Goal: Navigation & Orientation: Find specific page/section

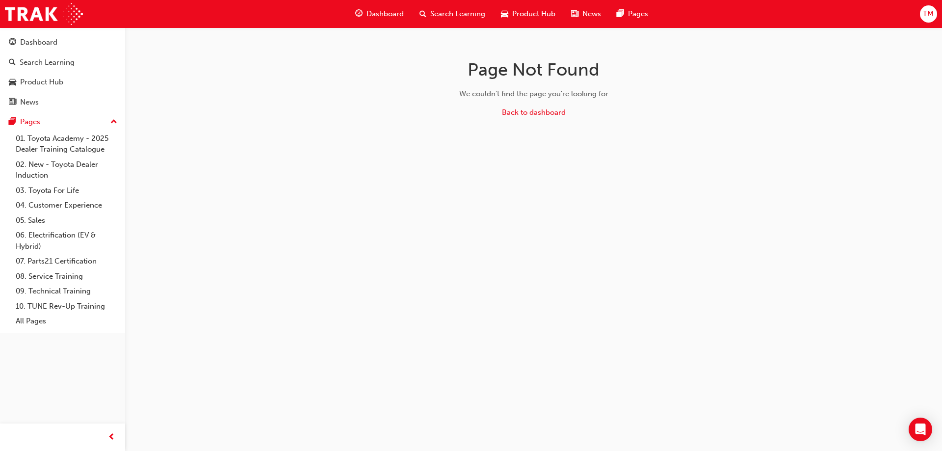
click at [495, 231] on div "Page Not Found We couldn't find the page you're looking for Back to dashboard" at bounding box center [471, 225] width 942 height 451
click at [917, 426] on icon "Open Intercom Messenger" at bounding box center [919, 429] width 11 height 13
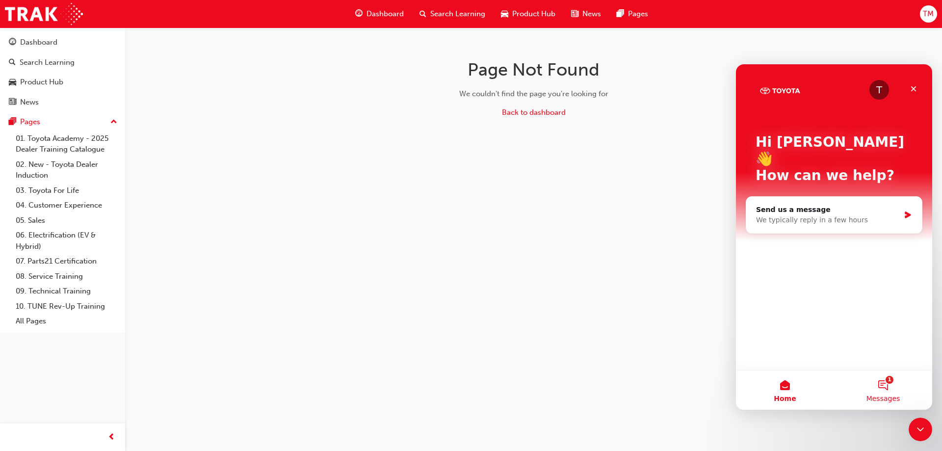
click at [872, 374] on button "1 Messages" at bounding box center [883, 389] width 98 height 39
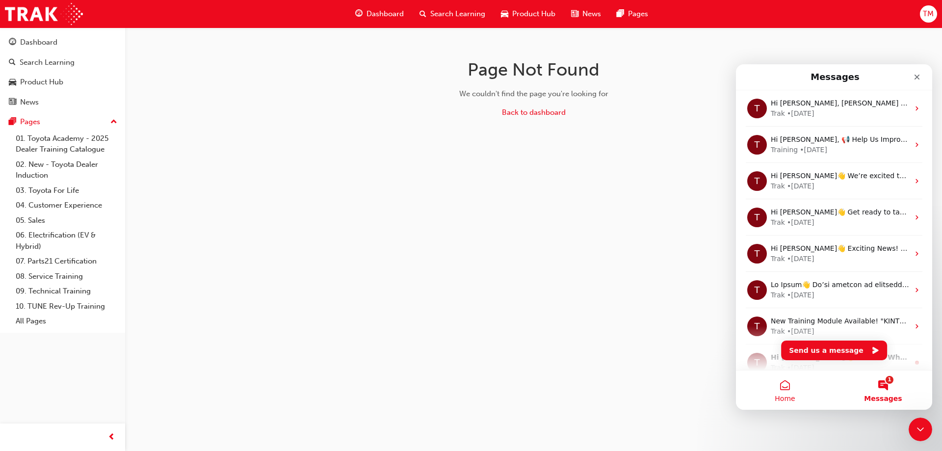
click at [772, 386] on button "Home" at bounding box center [785, 389] width 98 height 39
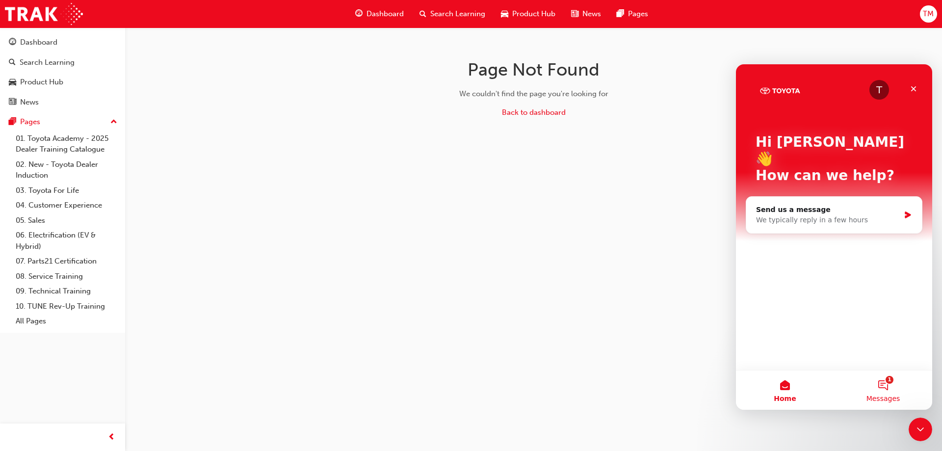
click at [871, 392] on button "1 Messages" at bounding box center [883, 389] width 98 height 39
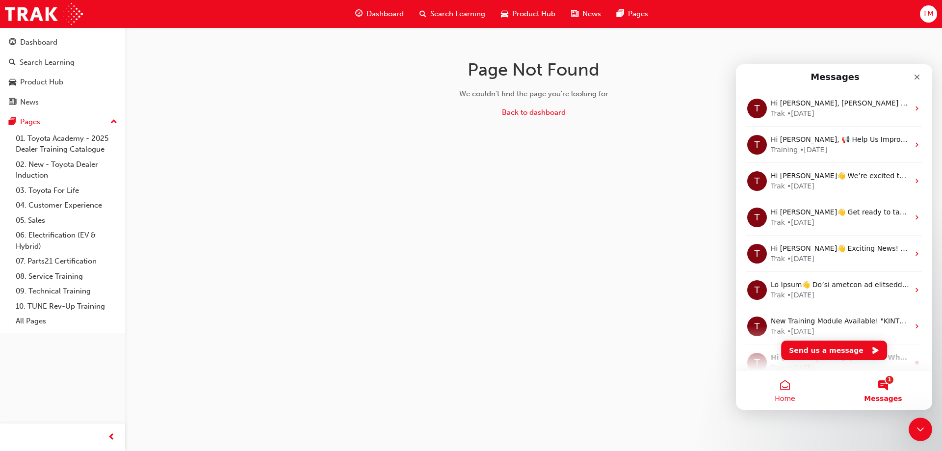
click at [763, 382] on button "Home" at bounding box center [785, 389] width 98 height 39
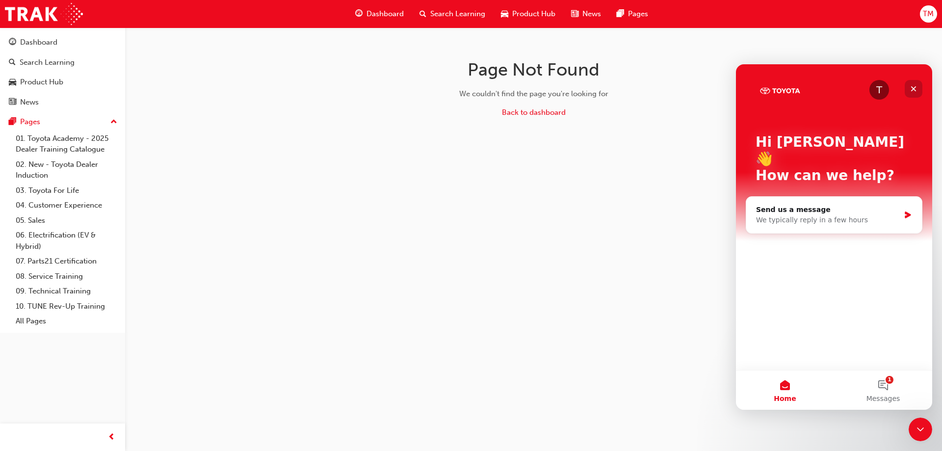
click at [914, 89] on icon "Close" at bounding box center [913, 88] width 5 height 5
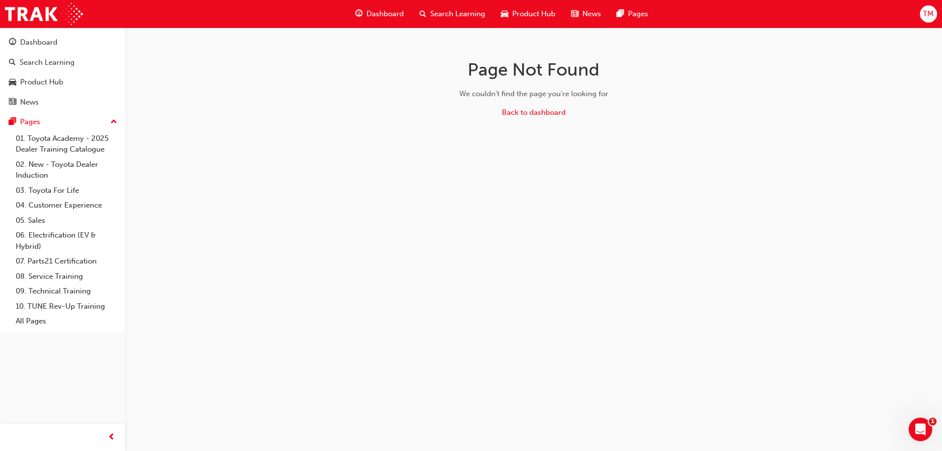
click at [401, 275] on div "Page Not Found We couldn't find the page you're looking for Back to dashboard" at bounding box center [471, 225] width 942 height 451
click at [297, 352] on div "Page Not Found We couldn't find the page you're looking for Back to dashboard" at bounding box center [471, 225] width 942 height 451
click at [521, 103] on div "Page Not Found We couldn't find the page you're looking for Back to dashboard" at bounding box center [533, 90] width 319 height 126
click at [529, 113] on link "Back to dashboard" at bounding box center [534, 112] width 64 height 9
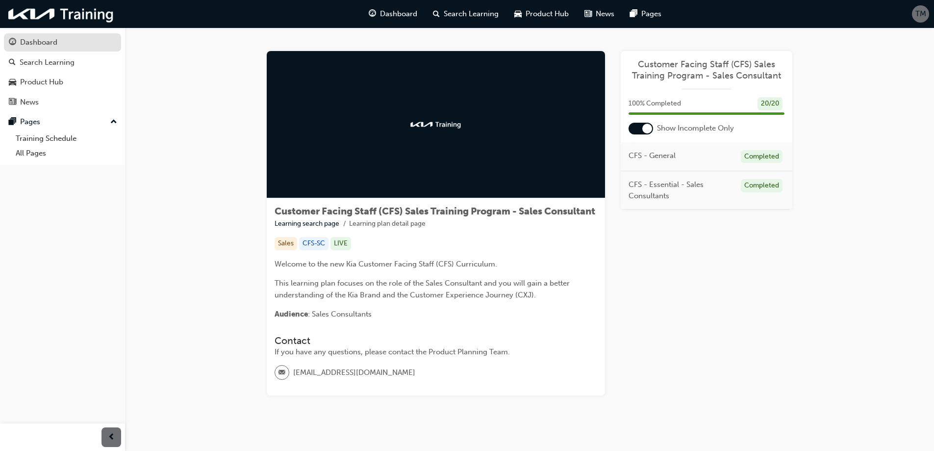
click at [83, 44] on div "Dashboard" at bounding box center [62, 42] width 107 height 12
